Goal: Navigation & Orientation: Find specific page/section

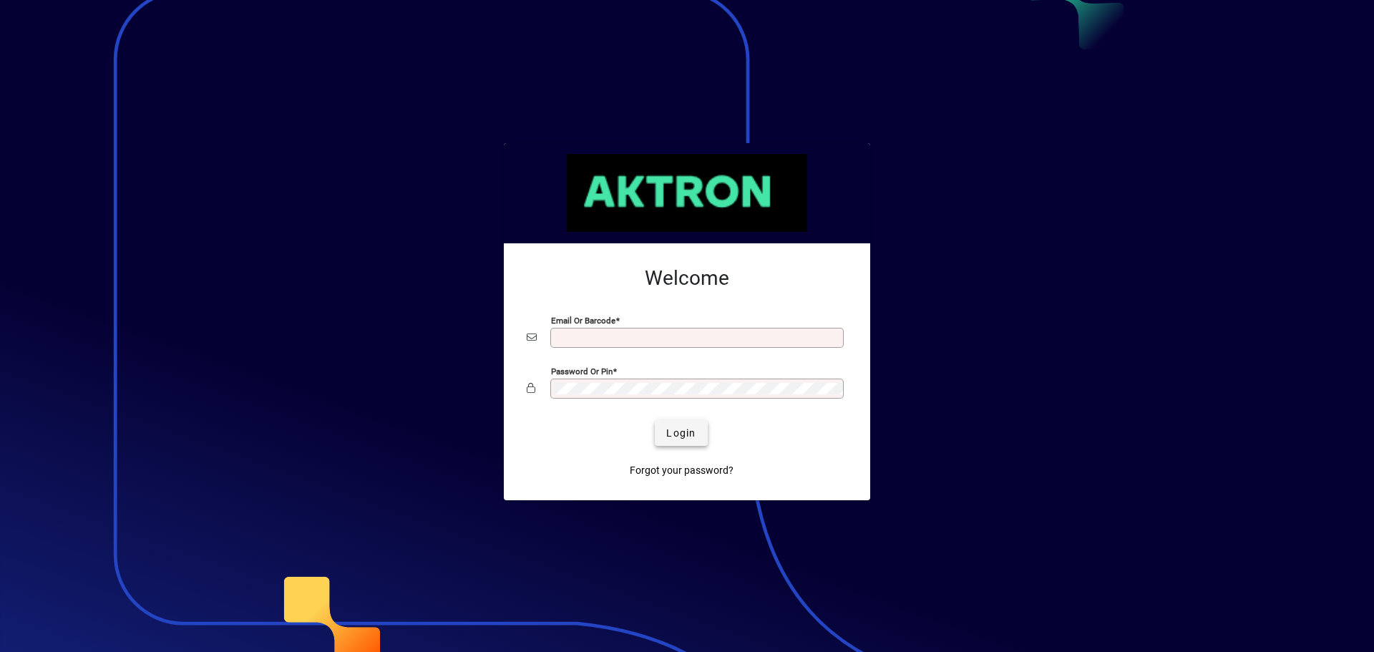
type input "**********"
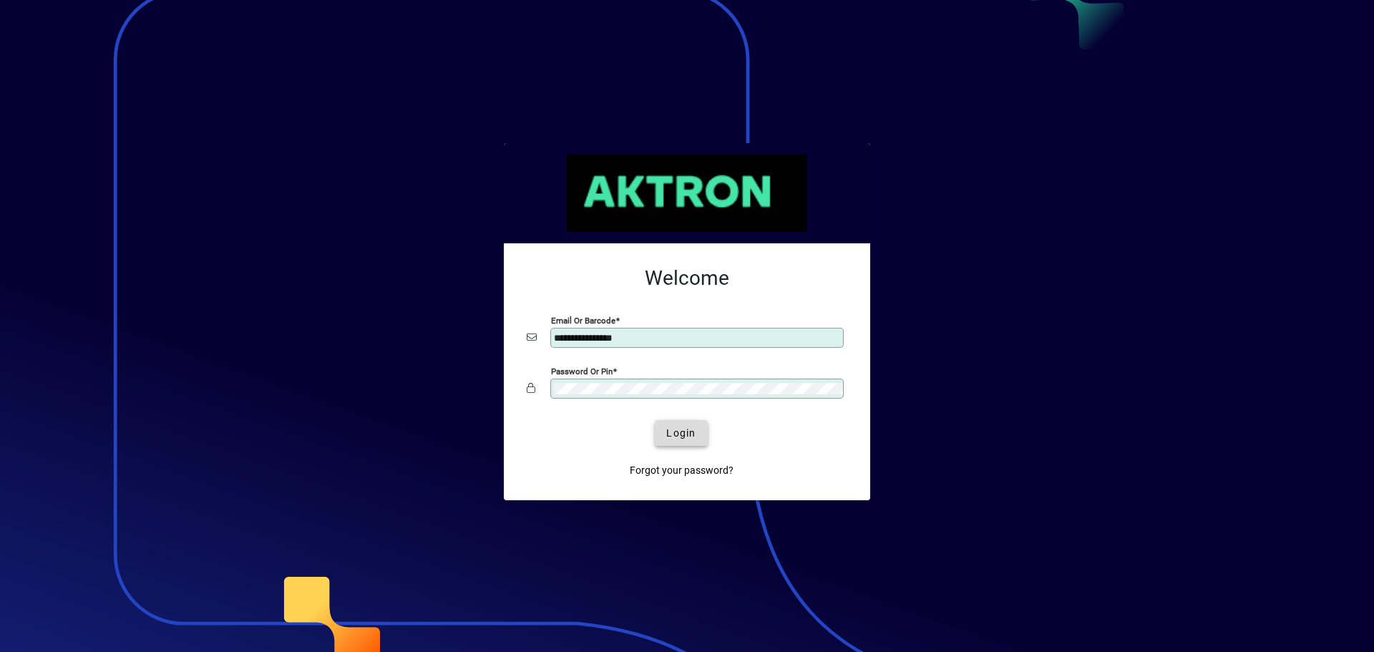
click at [684, 429] on span "Login" at bounding box center [680, 433] width 29 height 15
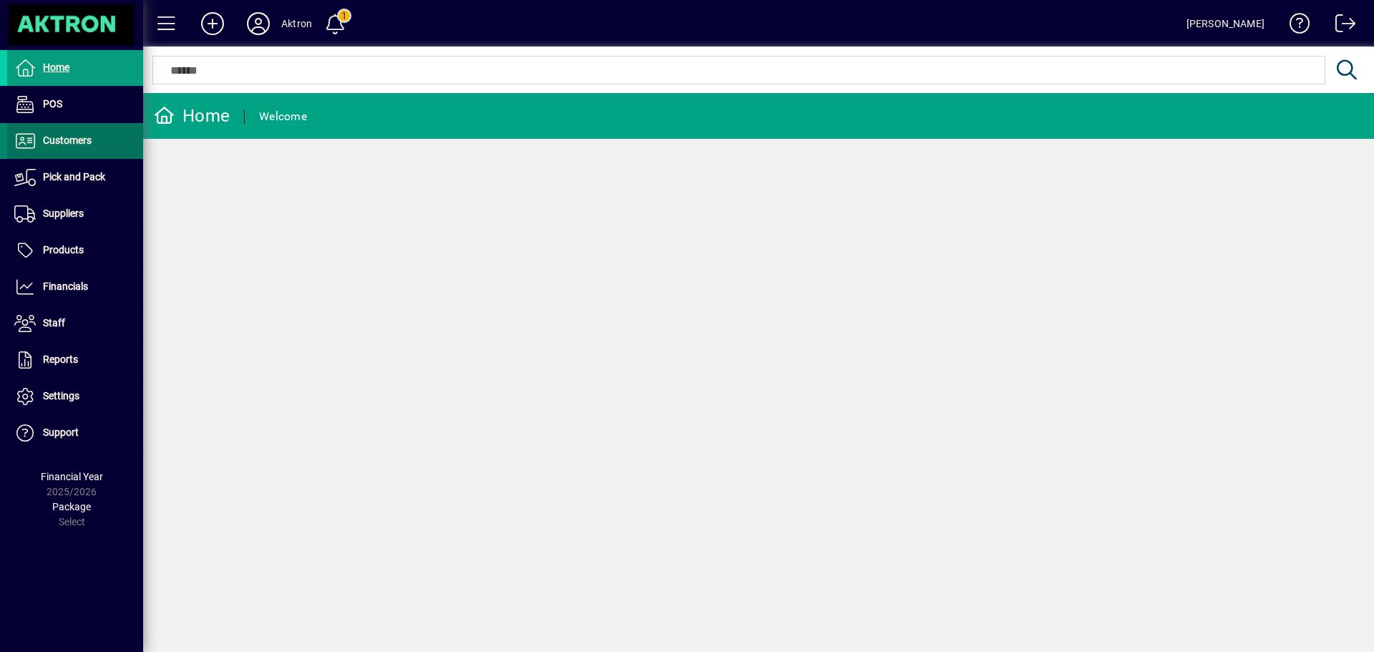
click at [75, 150] on span at bounding box center [75, 141] width 136 height 34
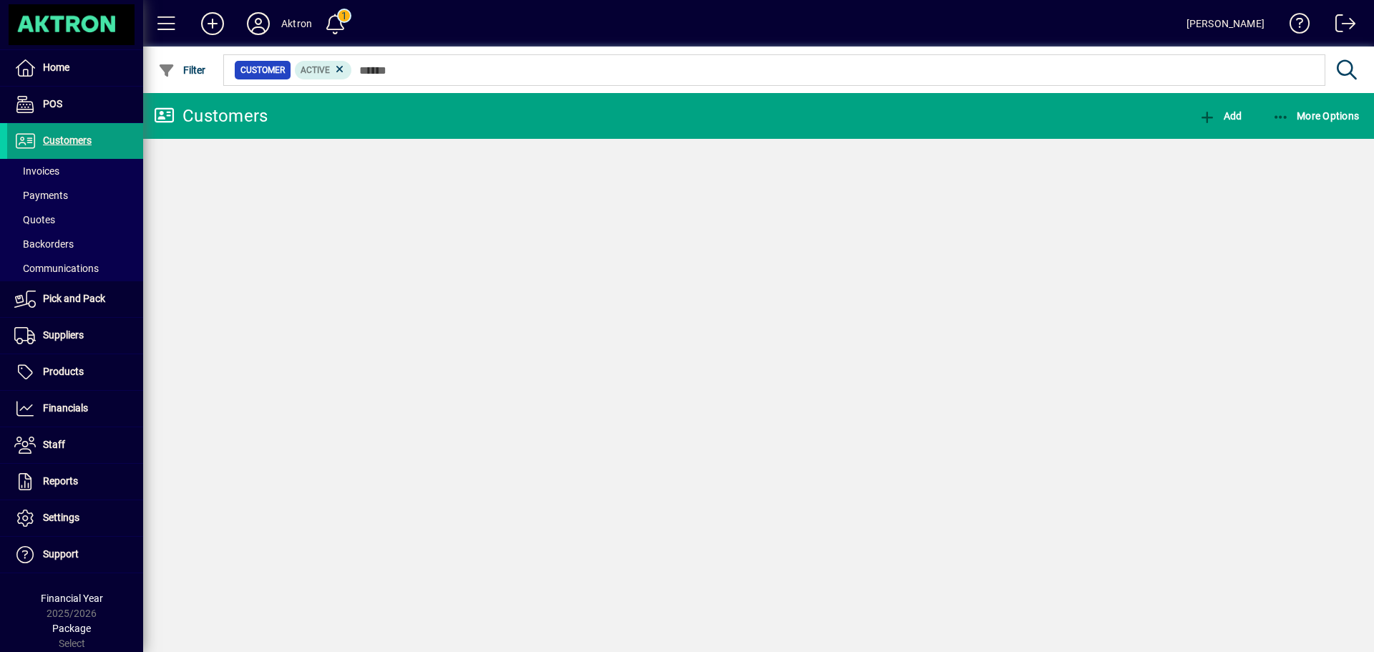
click at [39, 173] on span "Invoices" at bounding box center [36, 170] width 45 height 11
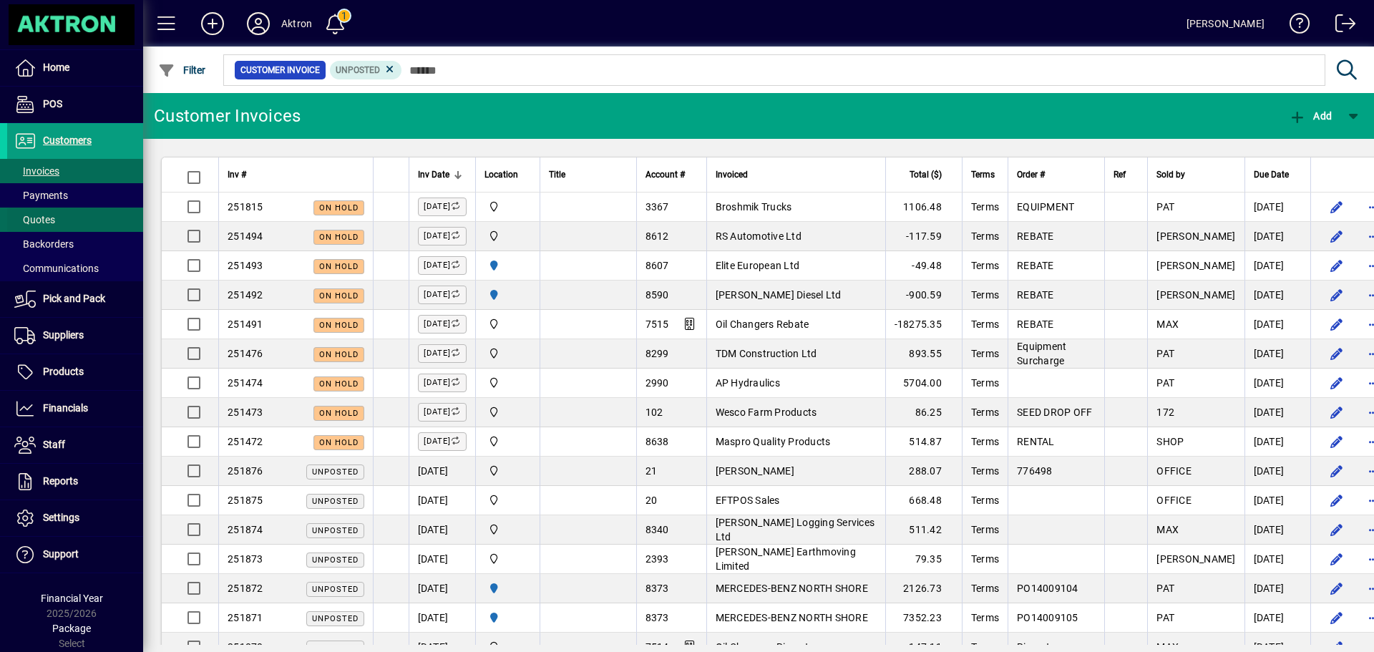
click at [59, 224] on span at bounding box center [75, 220] width 136 height 34
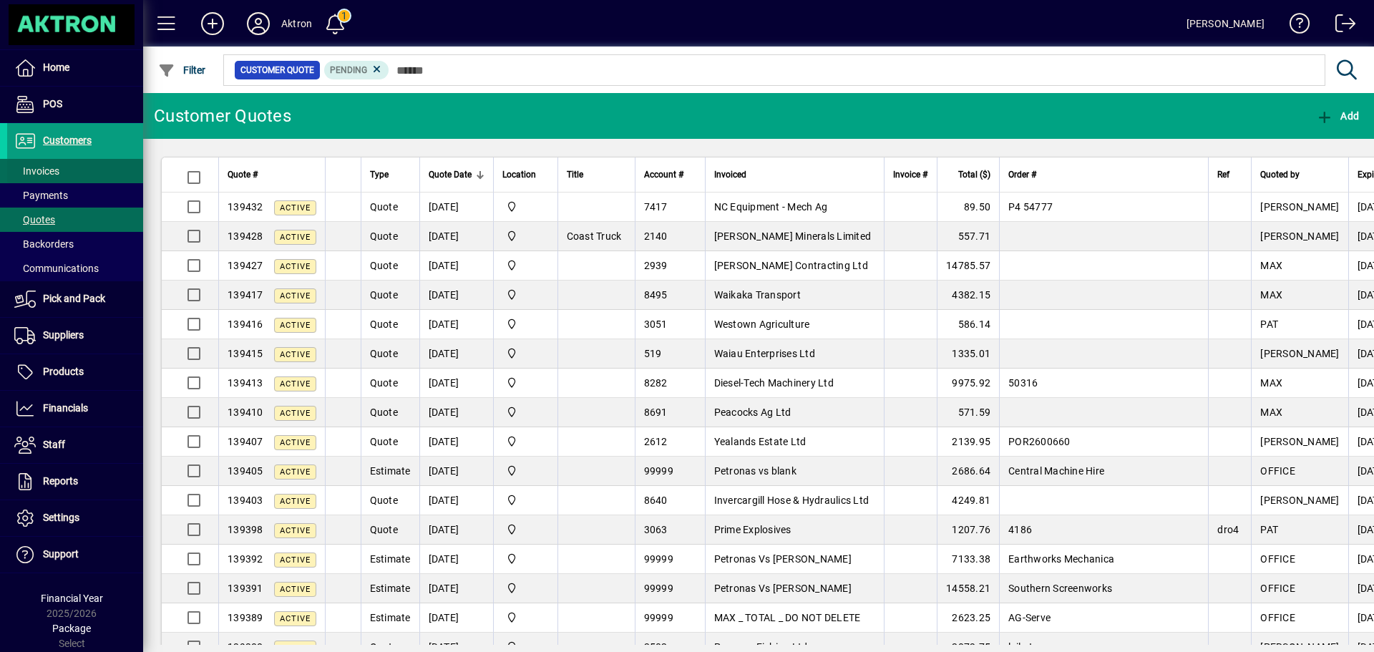
click at [33, 161] on span at bounding box center [75, 171] width 136 height 34
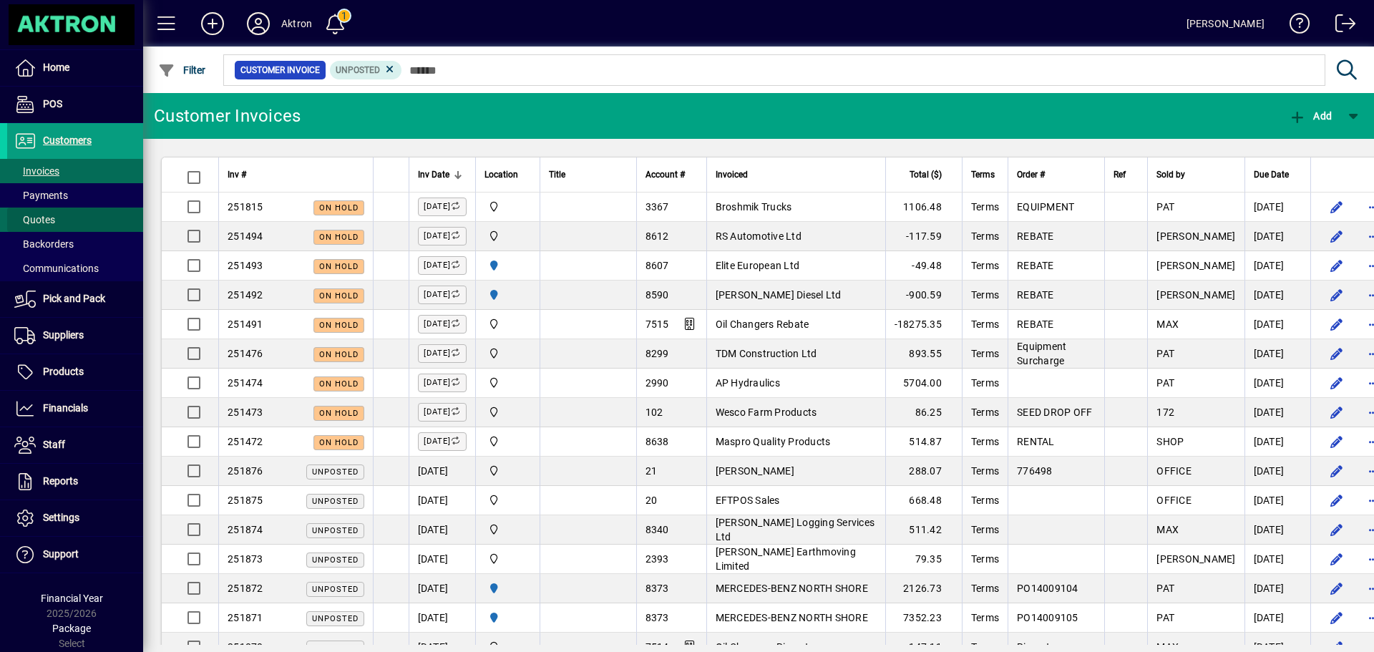
click at [51, 215] on span "Quotes" at bounding box center [34, 219] width 41 height 11
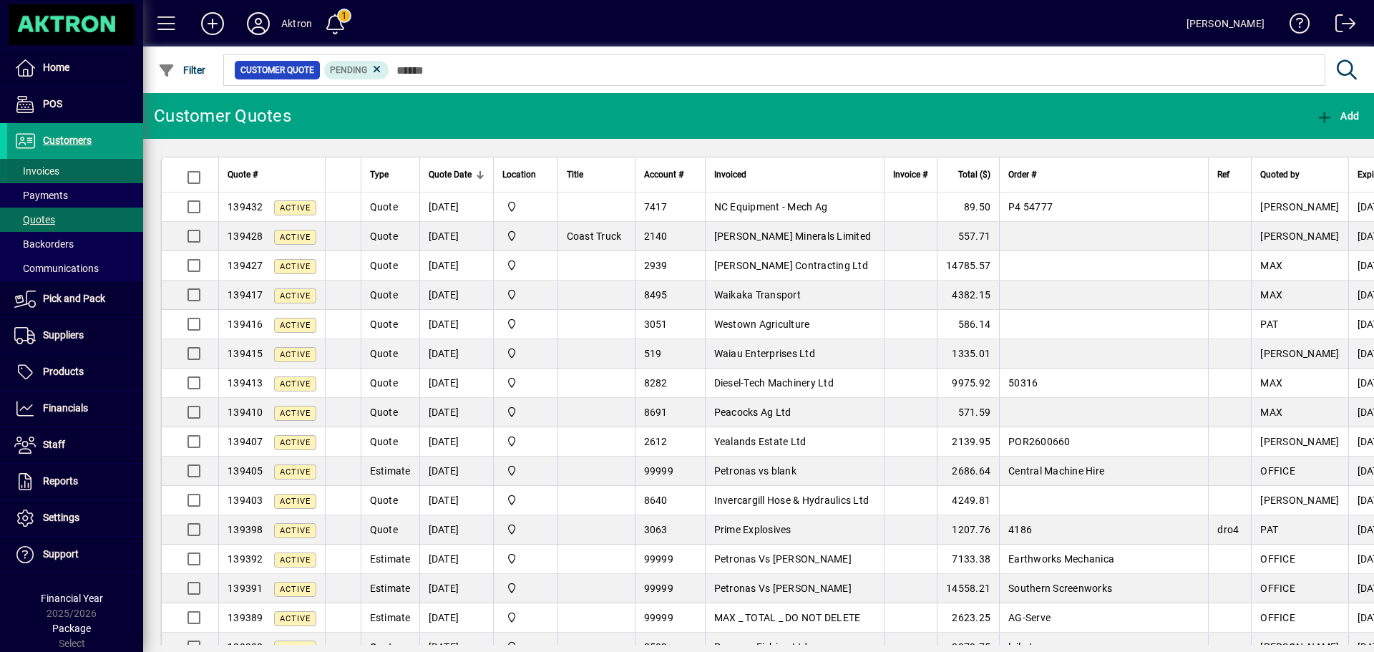
click at [54, 172] on span "Invoices" at bounding box center [36, 170] width 45 height 11
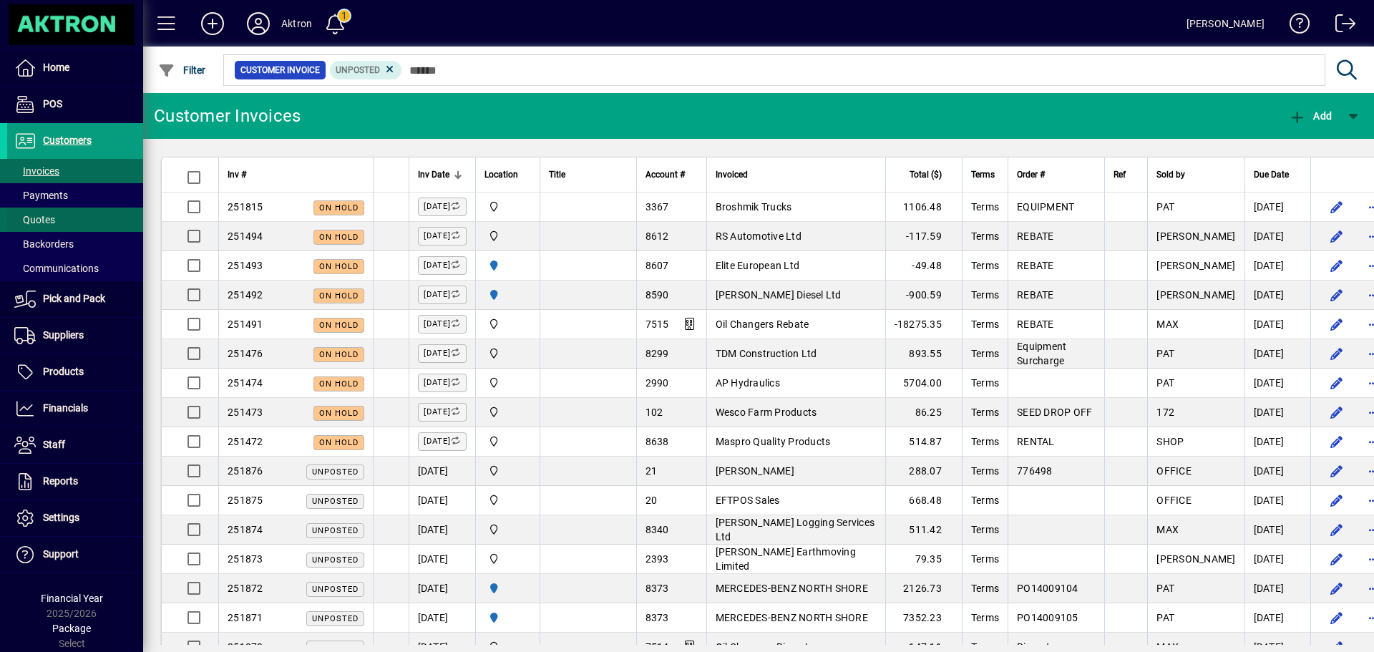
click at [53, 222] on span "Quotes" at bounding box center [34, 219] width 41 height 11
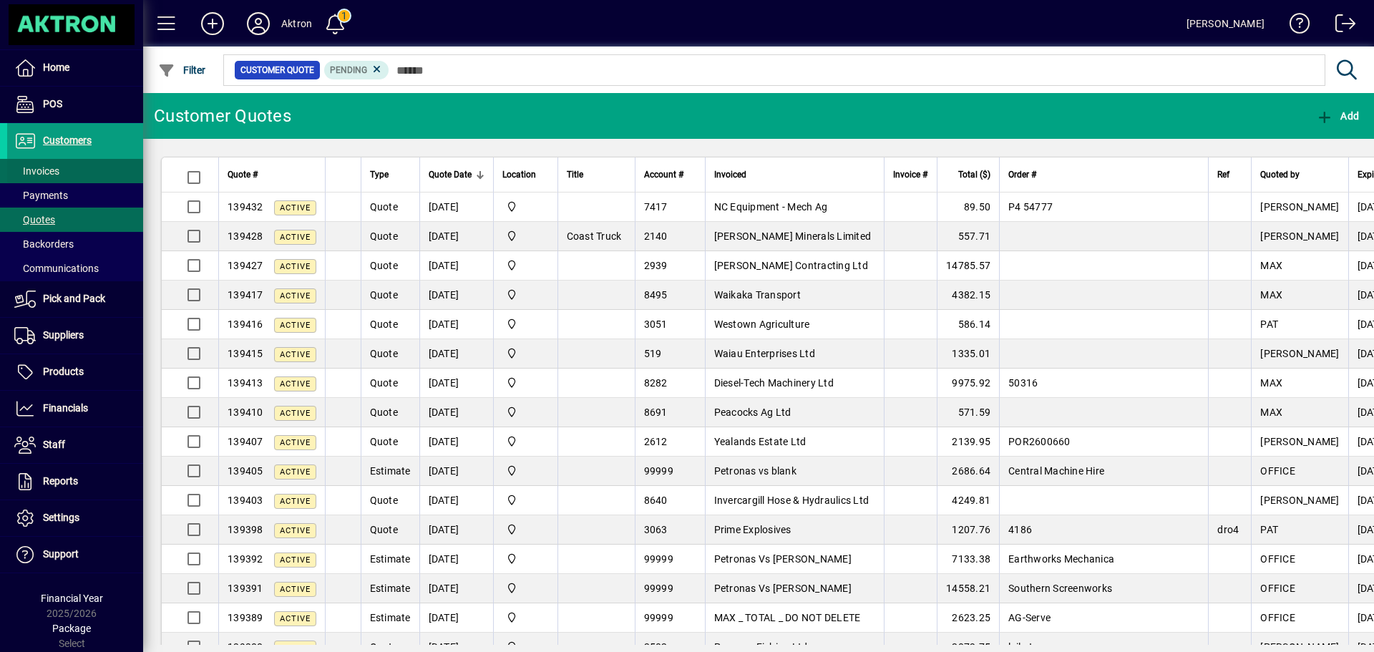
click at [68, 160] on span at bounding box center [75, 171] width 136 height 34
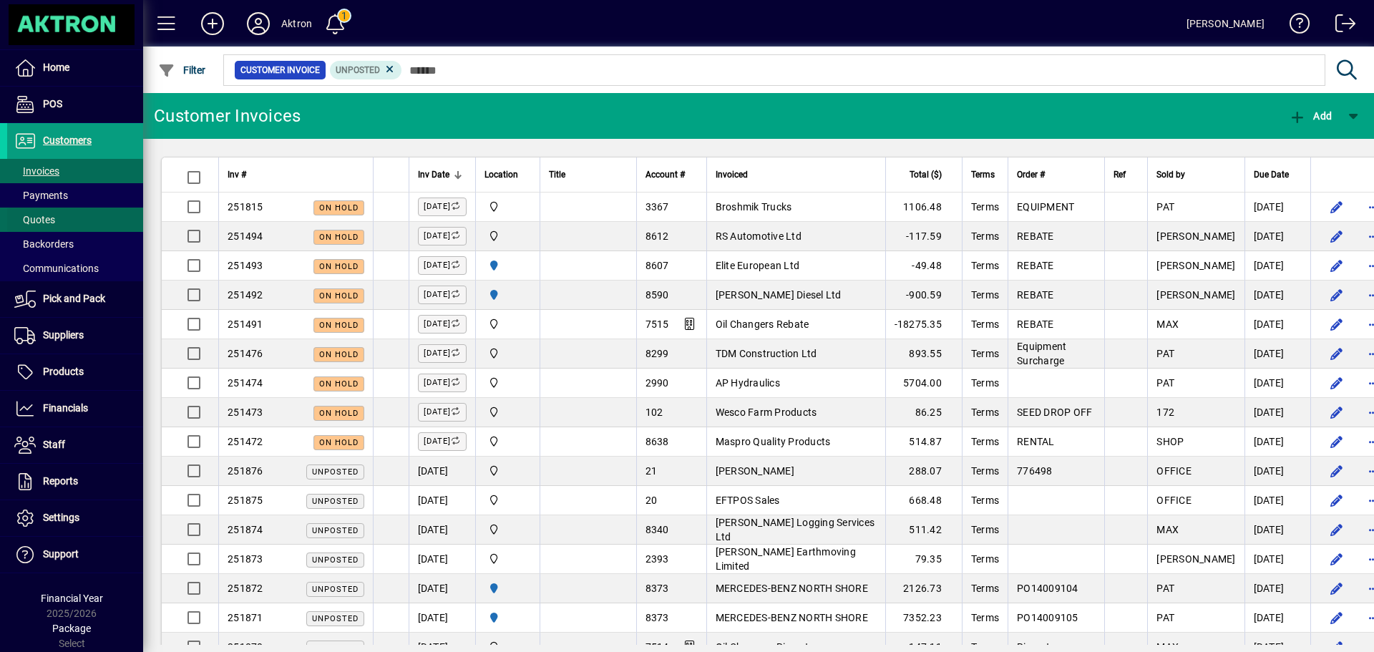
click at [51, 220] on span "Quotes" at bounding box center [34, 219] width 41 height 11
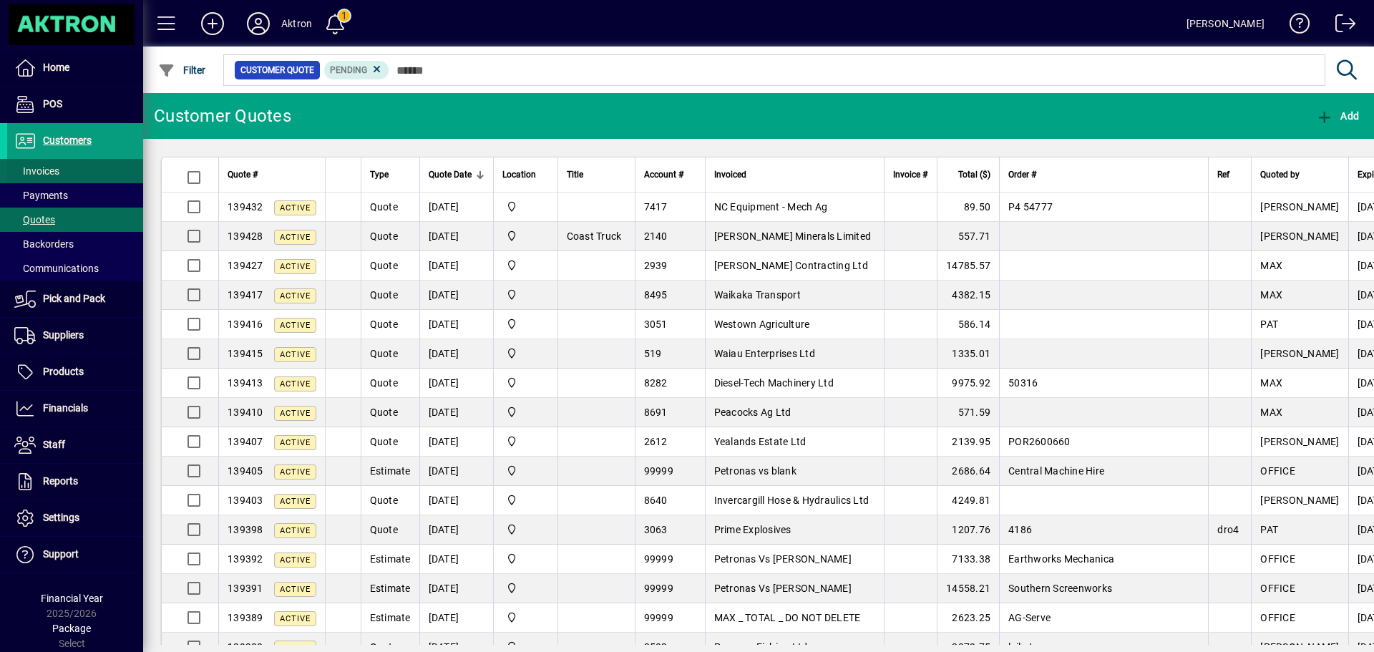
click at [37, 166] on span "Invoices" at bounding box center [36, 170] width 45 height 11
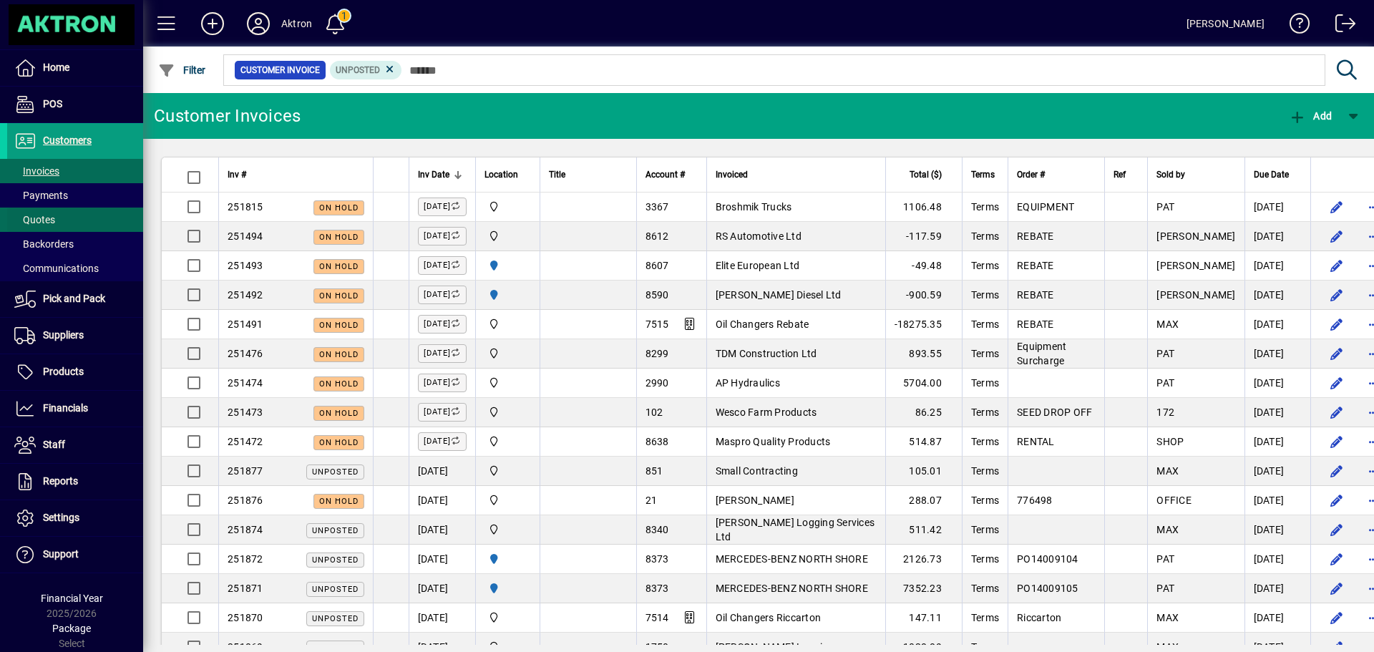
click at [49, 218] on span "Quotes" at bounding box center [34, 219] width 41 height 11
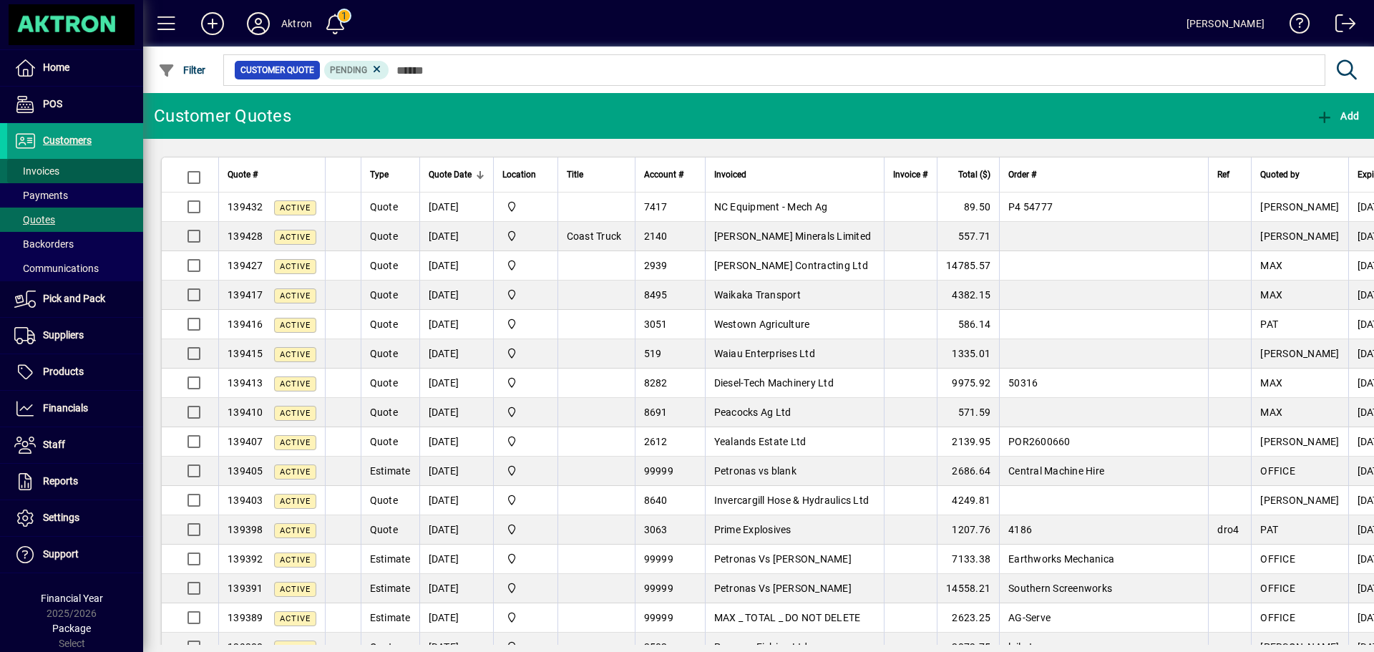
click at [46, 172] on span "Invoices" at bounding box center [36, 170] width 45 height 11
